Goal: Task Accomplishment & Management: Use online tool/utility

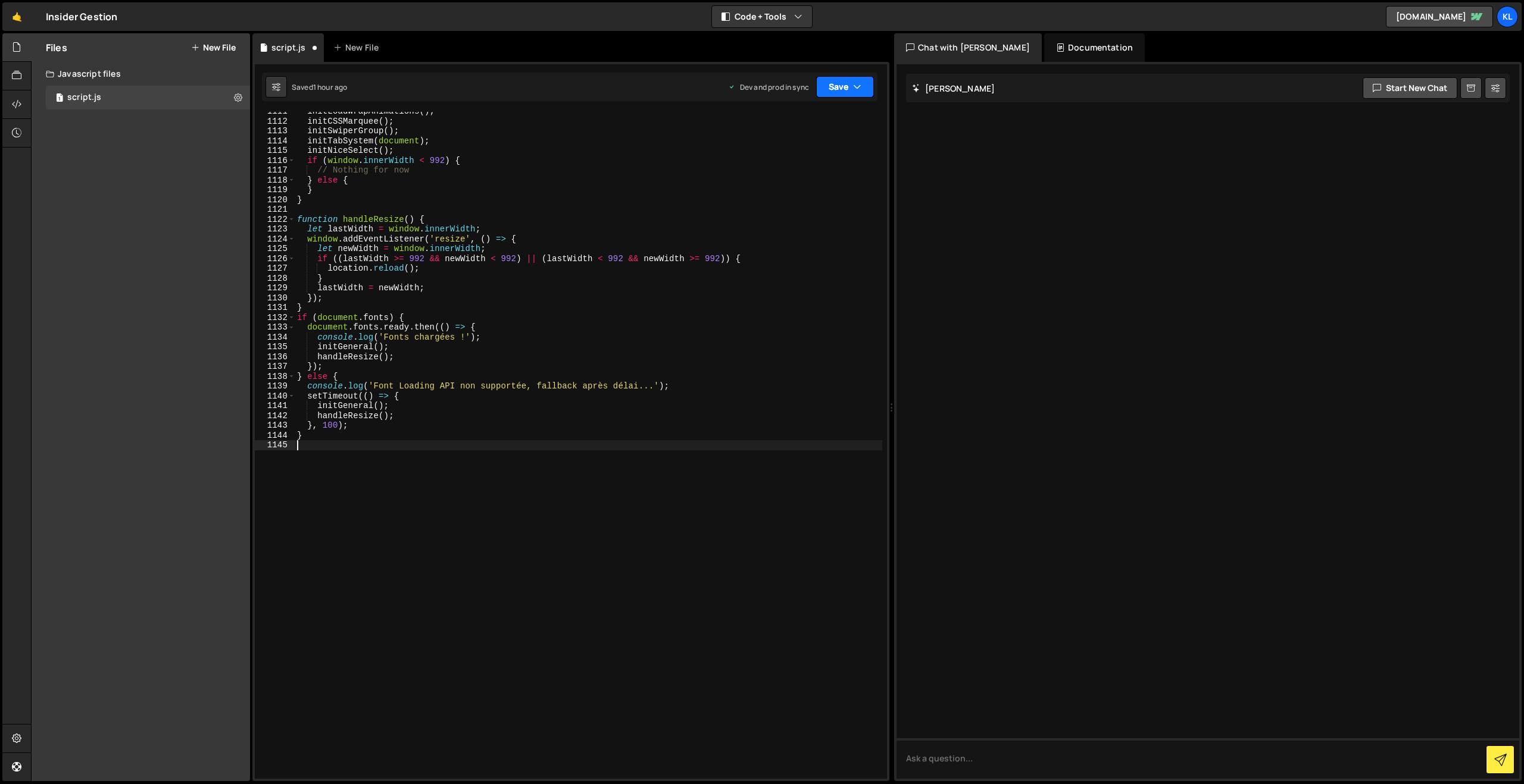
click at [845, 88] on button "Save" at bounding box center [845, 87] width 57 height 22
click at [776, 146] on button "Save to Production S Saved 1 hour ago" at bounding box center [804, 162] width 143 height 39
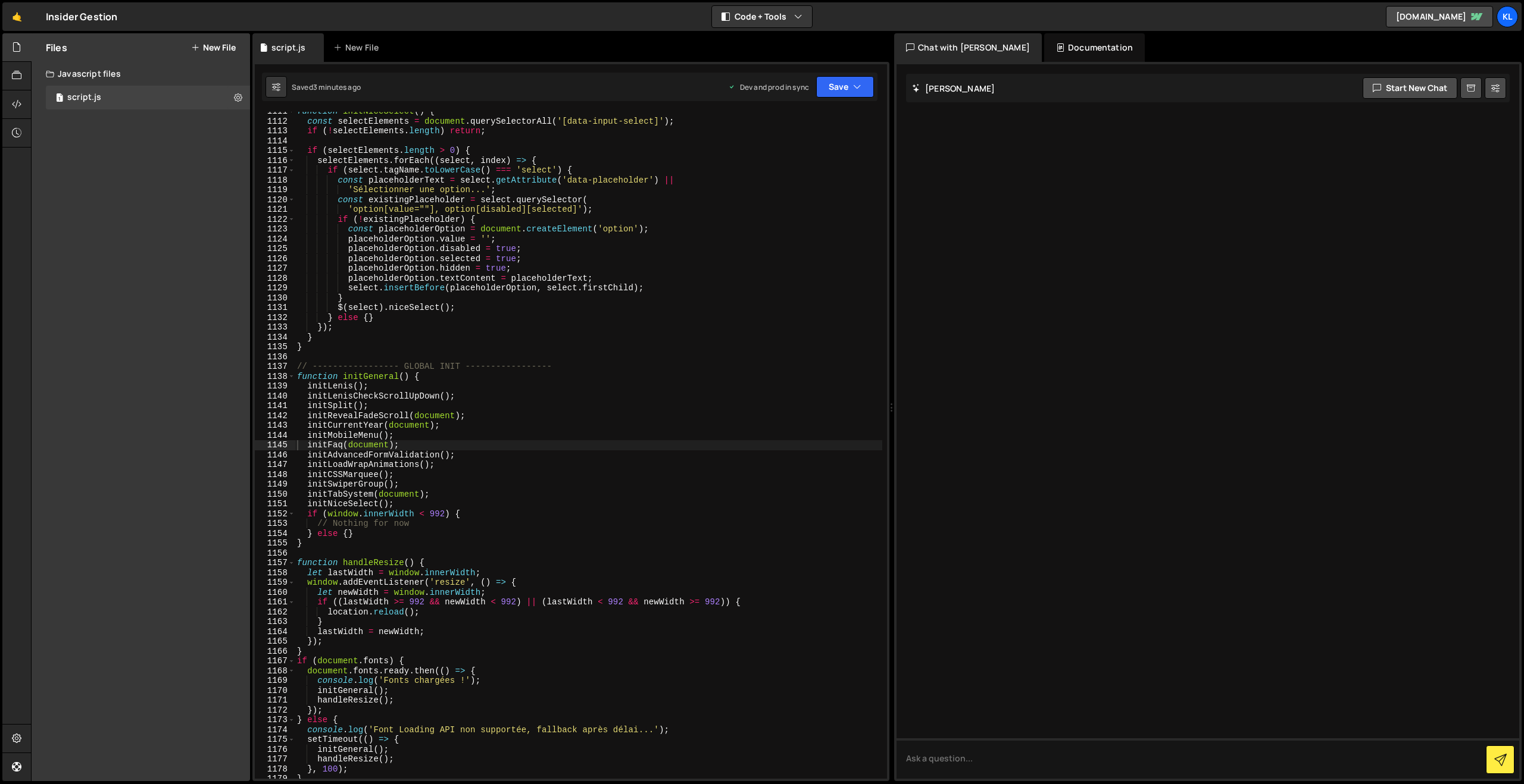
click at [596, 373] on div "function initNiceSelect ( ) { const selectElements = document . querySelectorAl…" at bounding box center [588, 450] width 587 height 687
type textarea "}"
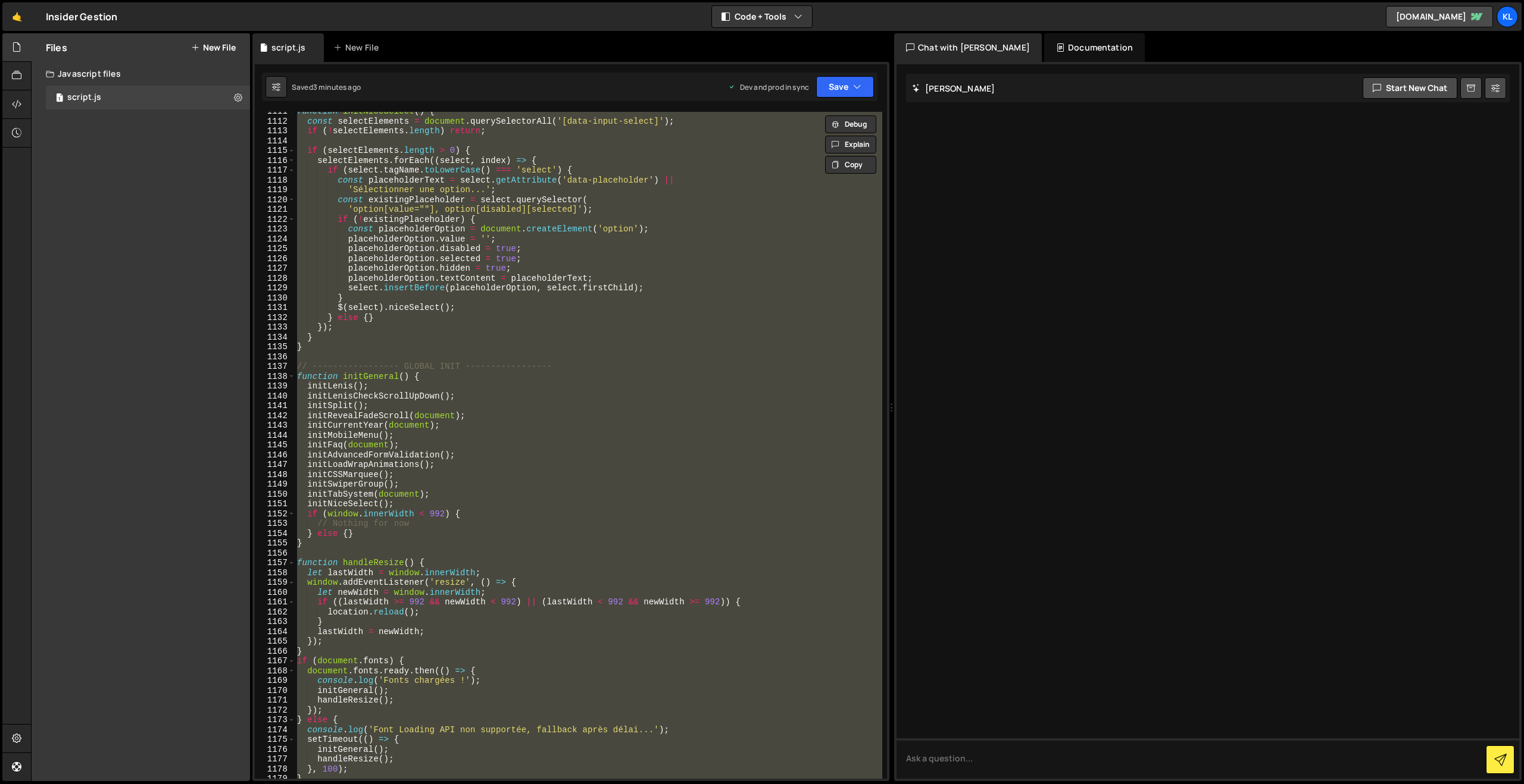
paste textarea
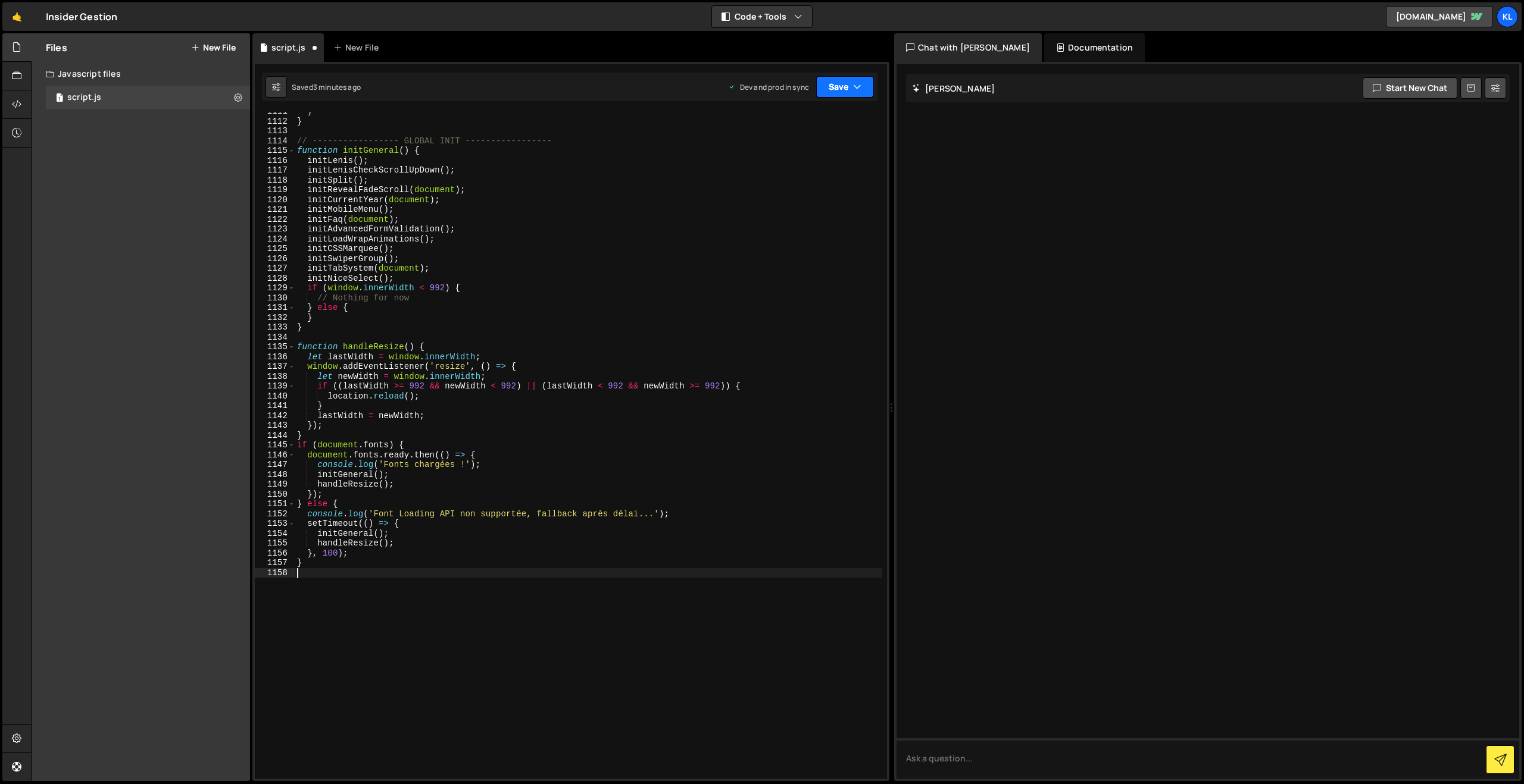
click at [838, 89] on button "Save" at bounding box center [845, 87] width 57 height 22
click at [800, 154] on div "Save to Production S" at bounding box center [805, 154] width 124 height 12
